Goal: Check status

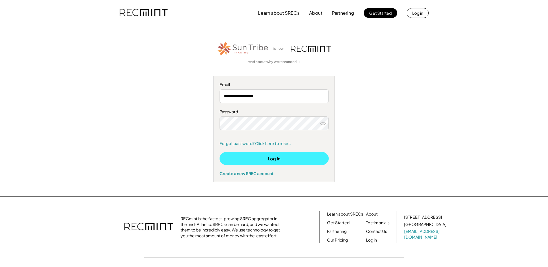
click at [275, 160] on button "Log In" at bounding box center [274, 158] width 109 height 13
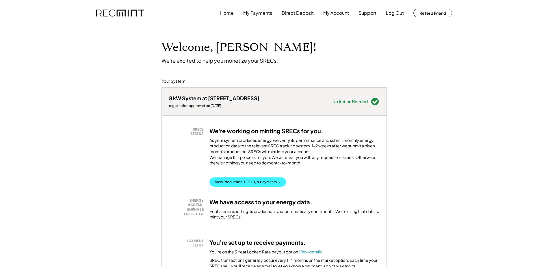
click at [269, 184] on button "View Production, SRECs, & Payments →" at bounding box center [248, 182] width 77 height 9
click at [267, 186] on button "View Production, SRECs, & Payments →" at bounding box center [248, 182] width 77 height 9
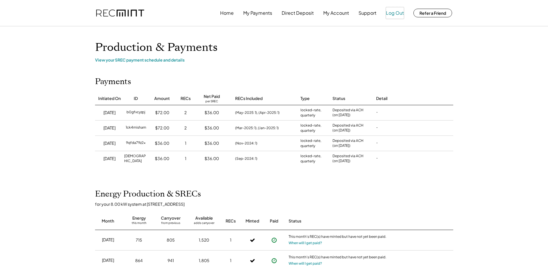
click at [393, 13] on button "Log Out" at bounding box center [395, 13] width 18 height 12
